Goal: Transaction & Acquisition: Book appointment/travel/reservation

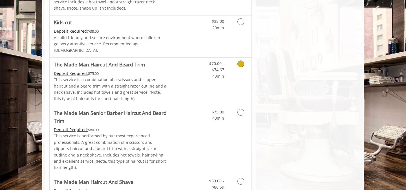
scroll to position [376, 0]
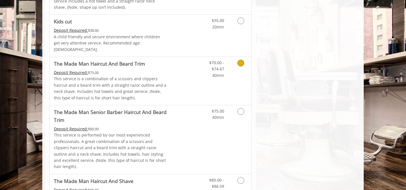
click at [162, 76] on p "This service is a combination of a scissors and clippers haircut and a beard tr…" at bounding box center [110, 88] width 113 height 25
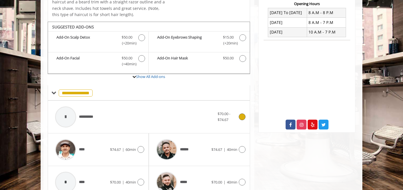
scroll to position [171, 0]
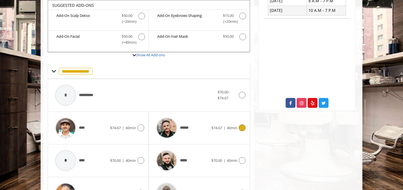
click at [197, 125] on div "******" at bounding box center [182, 128] width 58 height 27
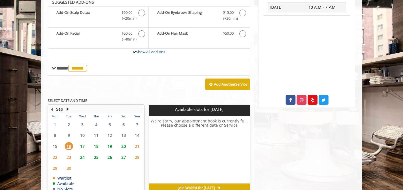
scroll to position [172, 0]
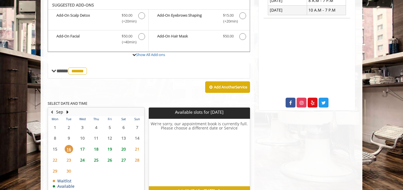
click at [84, 149] on span "17" at bounding box center [82, 149] width 8 height 8
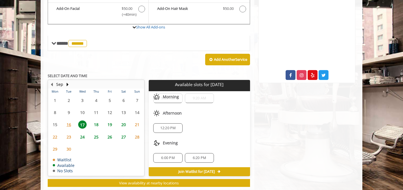
scroll to position [198, 0]
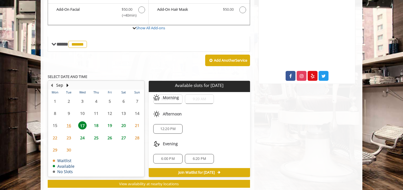
click at [96, 125] on span "18" at bounding box center [96, 126] width 8 height 8
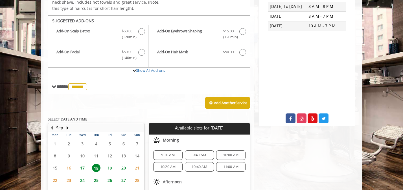
scroll to position [199, 0]
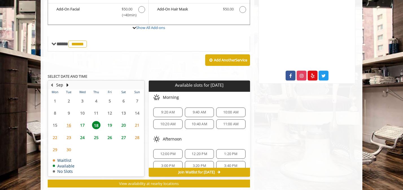
click at [83, 124] on span "17" at bounding box center [82, 125] width 8 height 8
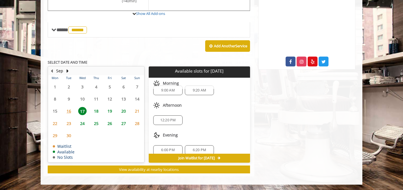
scroll to position [14, 0]
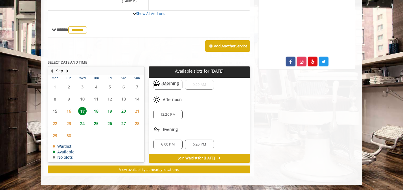
click at [169, 144] on span "6:00 PM" at bounding box center [167, 144] width 13 height 5
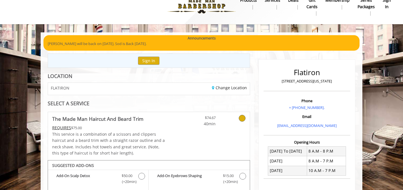
scroll to position [10, 0]
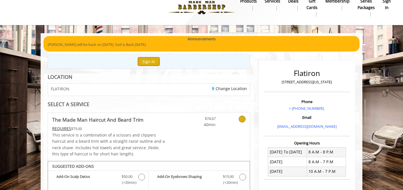
click at [148, 62] on button "Sign In" at bounding box center [148, 62] width 21 height 8
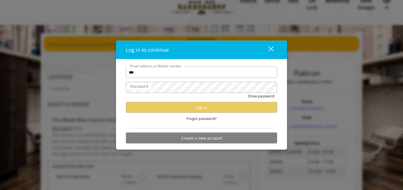
type input "**********"
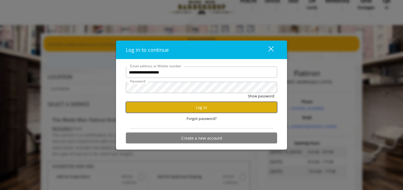
click at [176, 110] on button "Log in" at bounding box center [201, 107] width 151 height 11
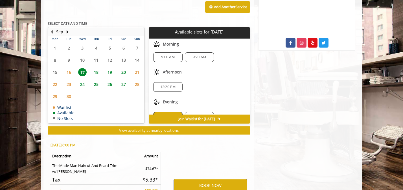
scroll to position [1, 0]
click at [98, 71] on span "18" at bounding box center [96, 72] width 8 height 8
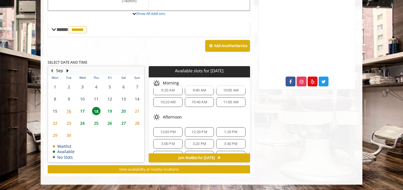
scroll to position [19, 0]
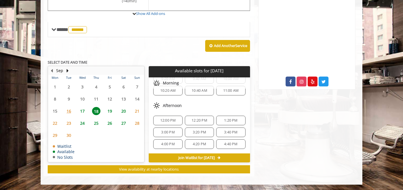
click at [82, 110] on span "17" at bounding box center [82, 111] width 8 height 8
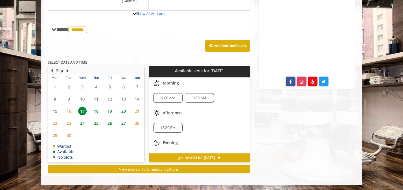
scroll to position [14, 0]
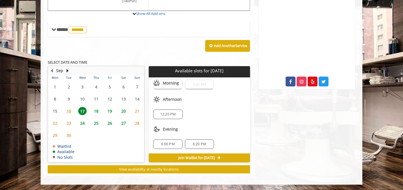
click at [166, 142] on span "6:00 PM" at bounding box center [167, 144] width 13 height 5
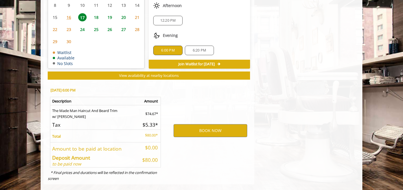
scroll to position [295, 0]
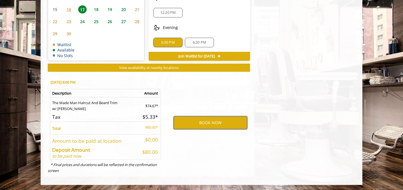
click at [189, 120] on button "BOOK NOW" at bounding box center [211, 123] width 74 height 13
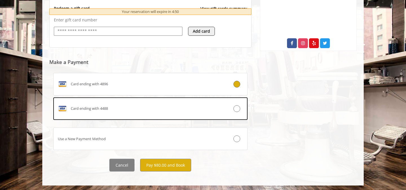
scroll to position [232, 0]
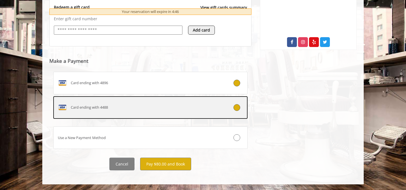
click at [143, 108] on div "Card ending with 4488" at bounding box center [134, 107] width 161 height 9
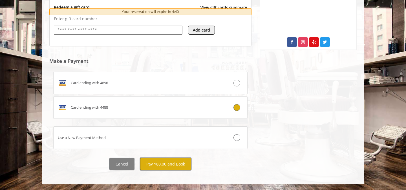
click at [170, 167] on button "Pay $80.00 and Book" at bounding box center [165, 164] width 51 height 13
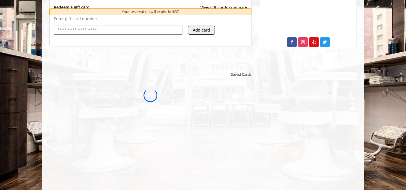
scroll to position [0, 0]
